Goal: Task Accomplishment & Management: Manage account settings

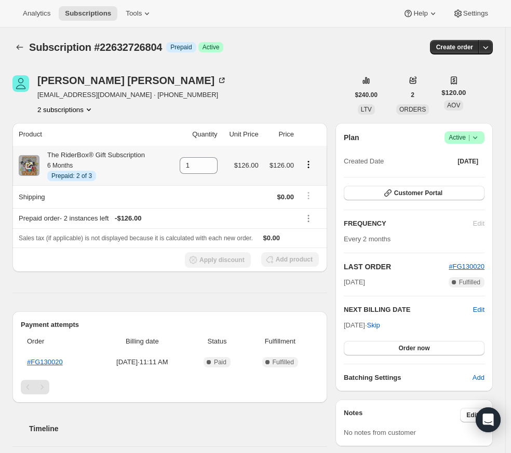
click at [310, 167] on icon "Product actions" at bounding box center [308, 164] width 10 height 10
click at [276, 94] on div "[PERSON_NAME] [EMAIL_ADDRESS][DOMAIN_NAME] · [PHONE_NUMBER] 2 subscriptions" at bounding box center [180, 94] width 336 height 39
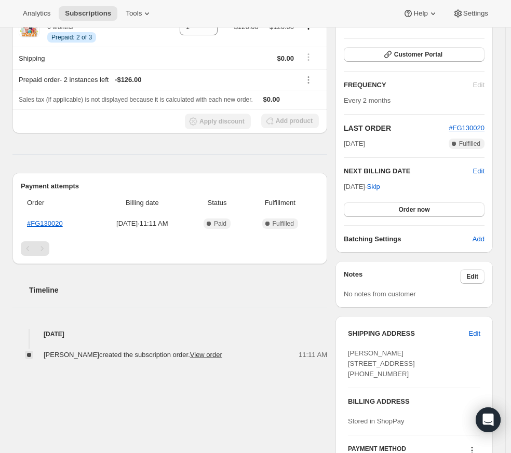
scroll to position [156, 0]
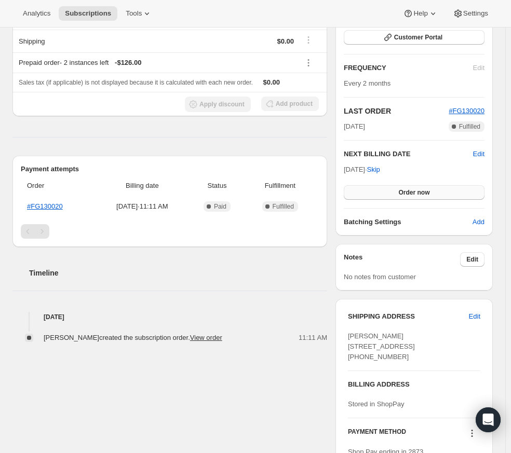
drag, startPoint x: 414, startPoint y: 192, endPoint x: 398, endPoint y: 198, distance: 17.2
click at [414, 191] on span "Order now" at bounding box center [413, 192] width 31 height 8
click at [409, 188] on button "Click to confirm" at bounding box center [414, 192] width 141 height 15
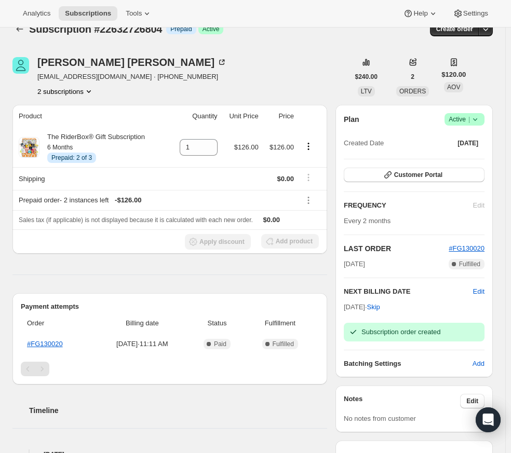
scroll to position [0, 0]
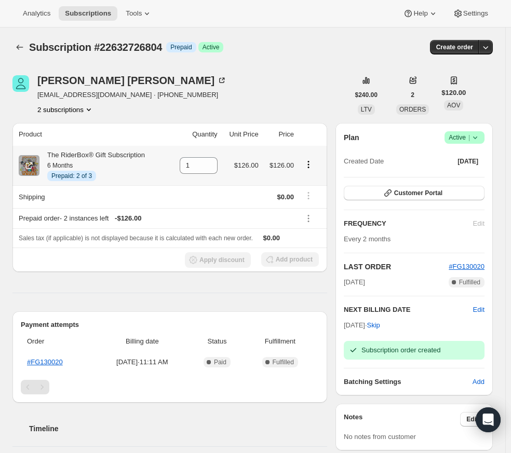
click at [310, 165] on icon "Product actions" at bounding box center [308, 164] width 10 height 10
click at [306, 204] on span "Extend prepaid" at bounding box center [306, 202] width 45 height 8
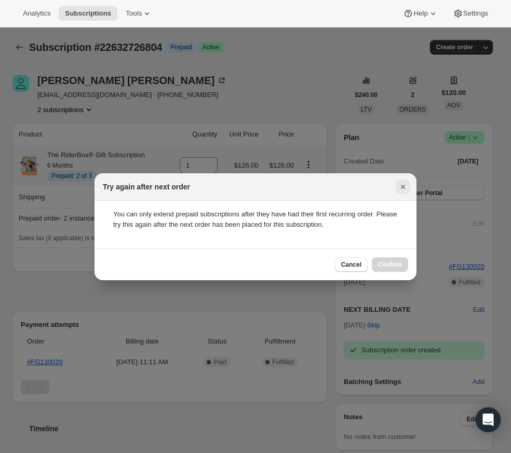
click at [399, 182] on icon "Close" at bounding box center [402, 187] width 10 height 10
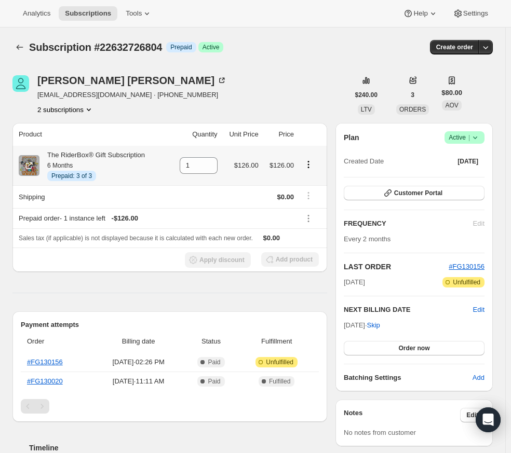
click at [310, 160] on icon "Product actions" at bounding box center [308, 164] width 10 height 10
click at [305, 196] on button "Extend prepaid" at bounding box center [311, 202] width 61 height 17
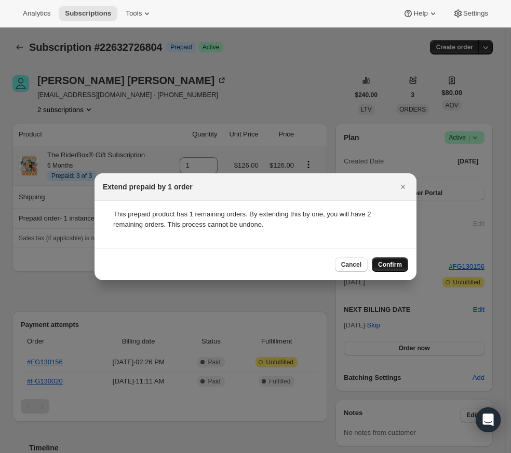
click at [396, 263] on span "Confirm" at bounding box center [390, 264] width 24 height 8
